Goal: Task Accomplishment & Management: Manage account settings

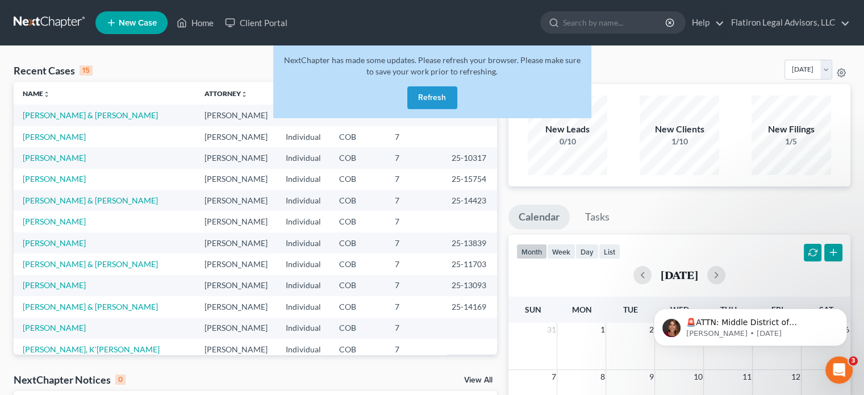
click at [446, 95] on button "Refresh" at bounding box center [432, 97] width 50 height 23
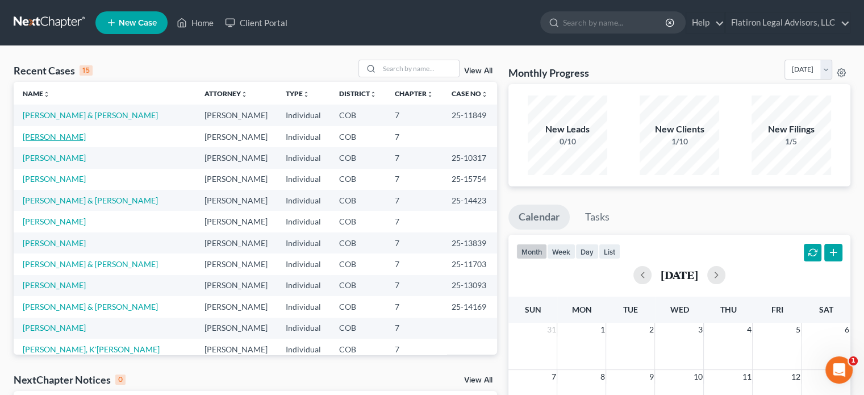
click at [65, 139] on link "[PERSON_NAME]" at bounding box center [54, 137] width 63 height 10
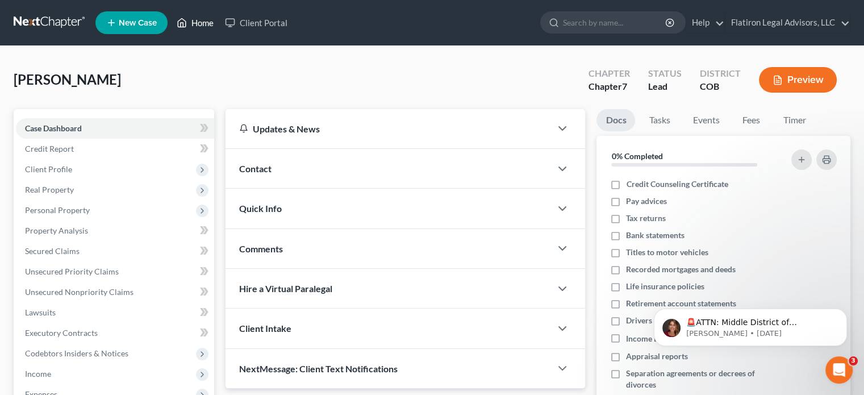
click at [203, 22] on link "Home" at bounding box center [195, 22] width 48 height 20
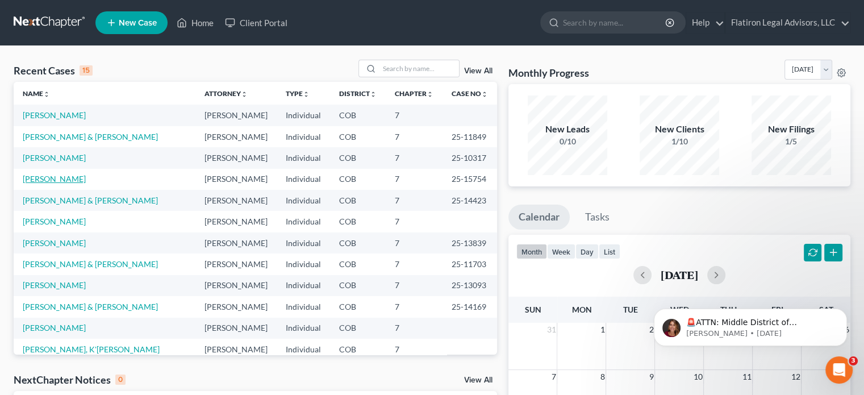
click at [45, 178] on link "[PERSON_NAME]" at bounding box center [54, 179] width 63 height 10
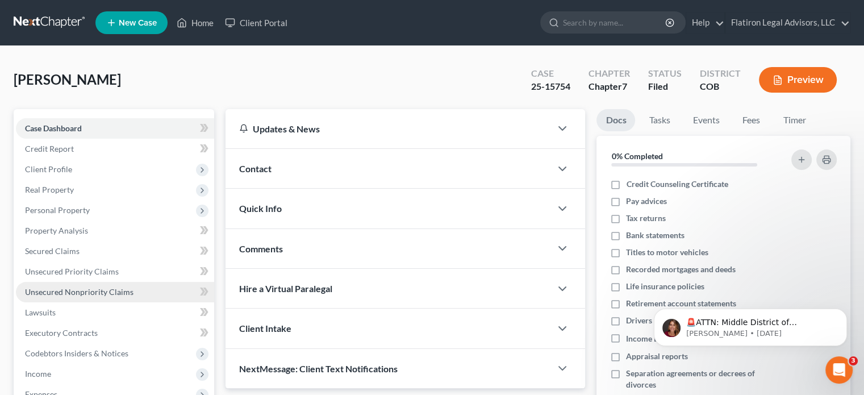
click at [110, 290] on span "Unsecured Nonpriority Claims" at bounding box center [79, 292] width 108 height 10
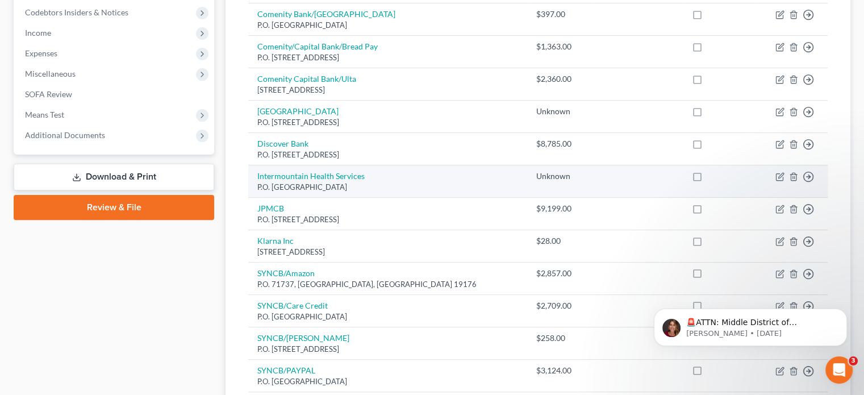
scroll to position [284, 0]
